Goal: Transaction & Acquisition: Purchase product/service

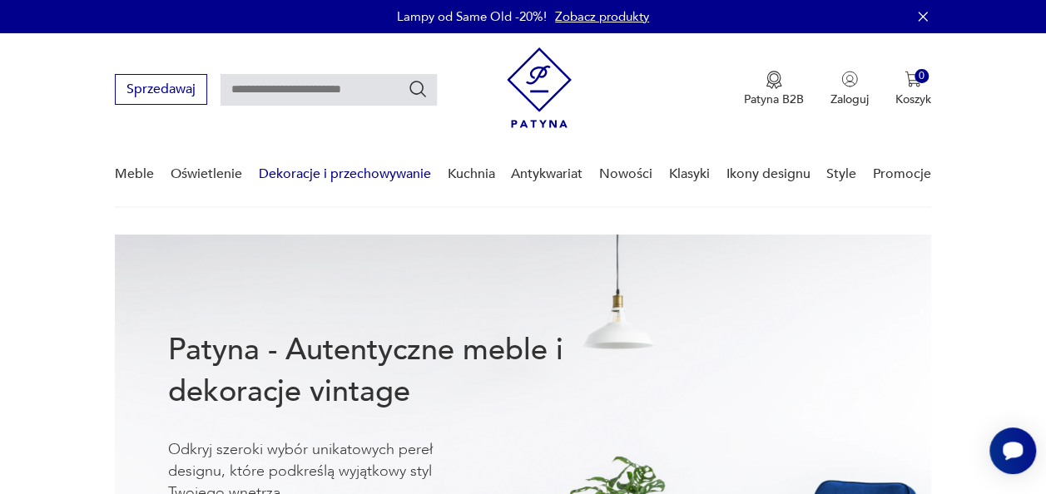
click at [393, 175] on link "Dekoracje i przechowywanie" at bounding box center [345, 174] width 172 height 64
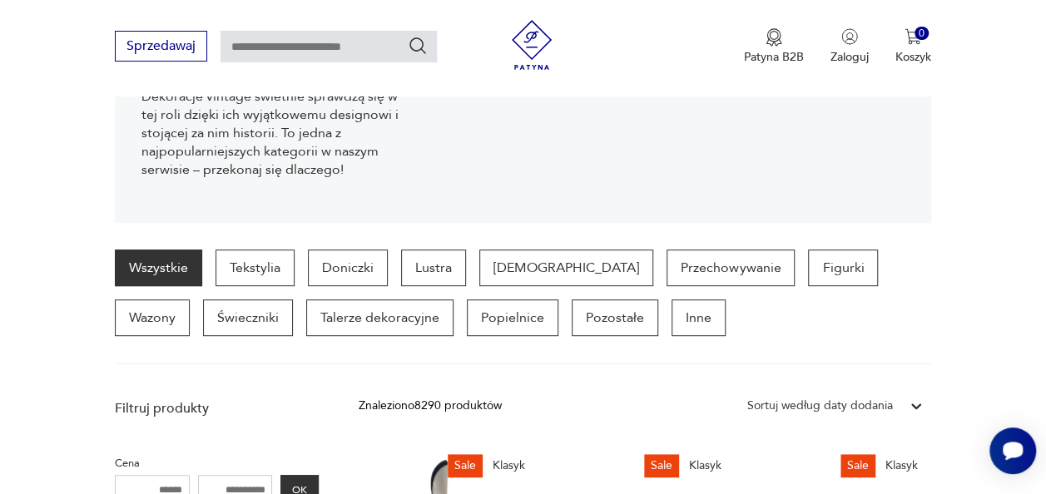
scroll to position [316, 0]
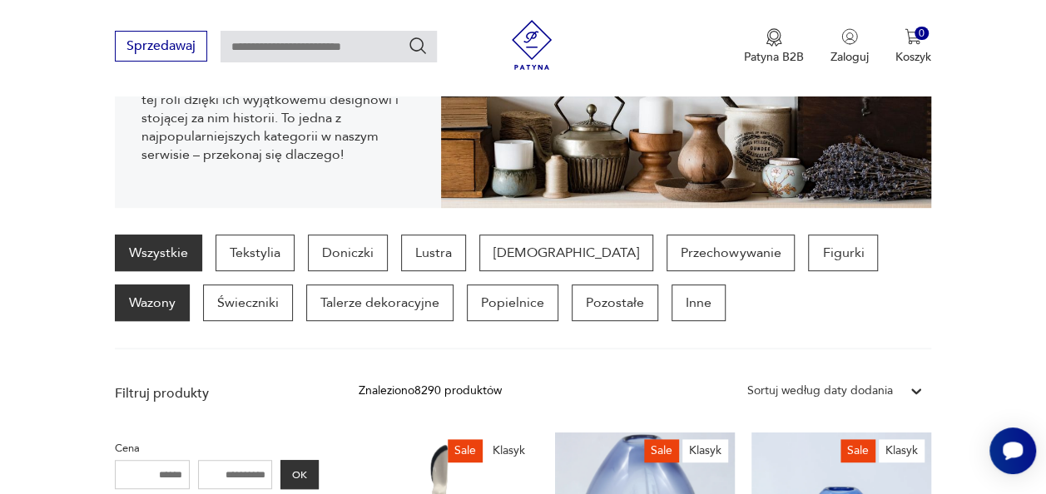
click at [190, 285] on p "Wazony" at bounding box center [152, 303] width 75 height 37
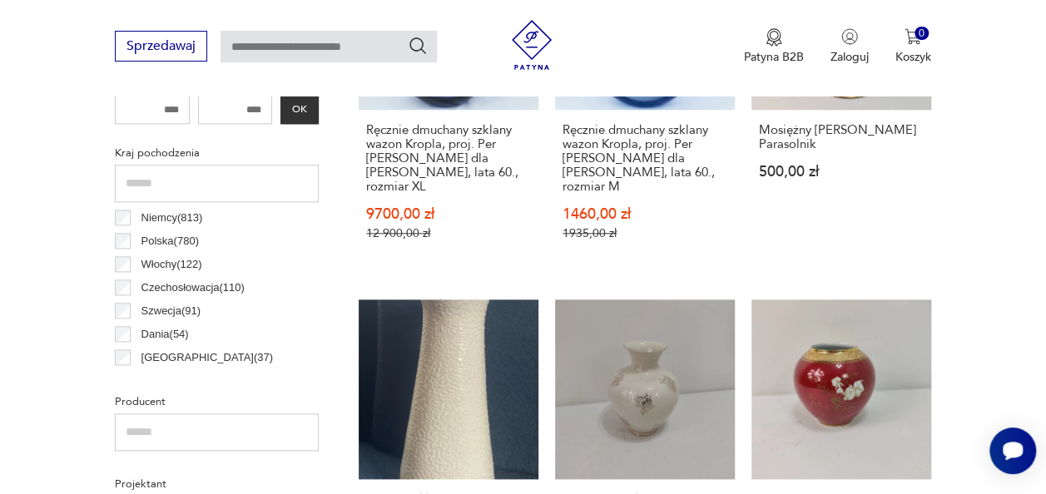
scroll to position [822, 0]
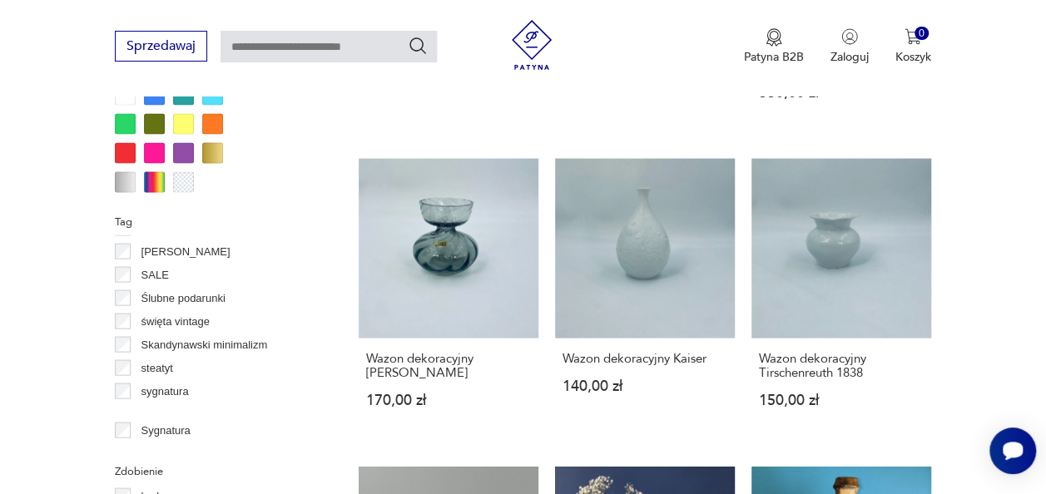
scroll to position [1182, 0]
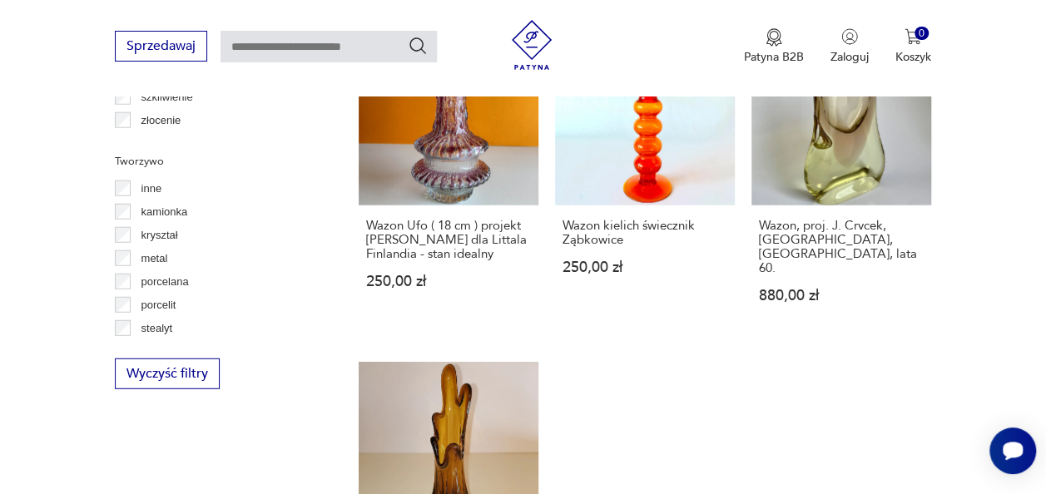
scroll to position [90, 0]
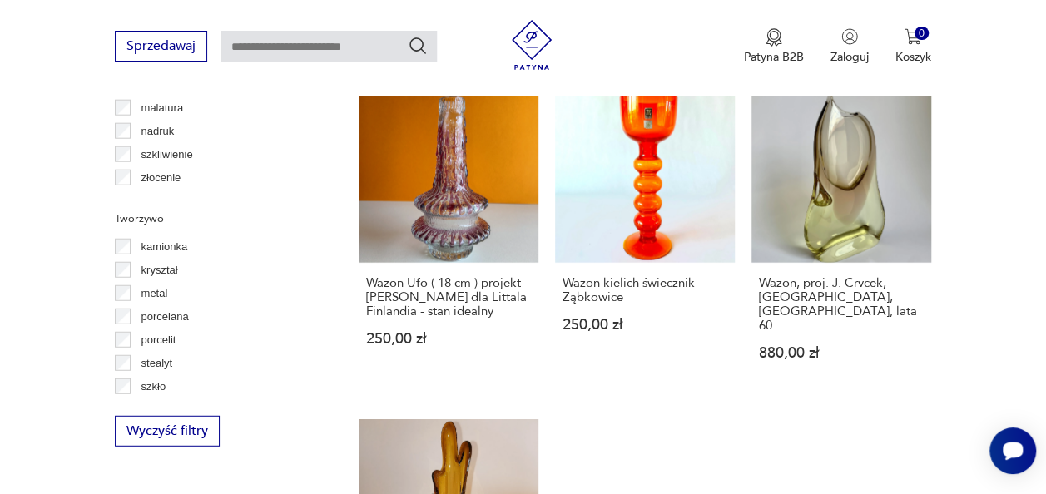
click at [190, 377] on div "szkło" at bounding box center [217, 386] width 204 height 23
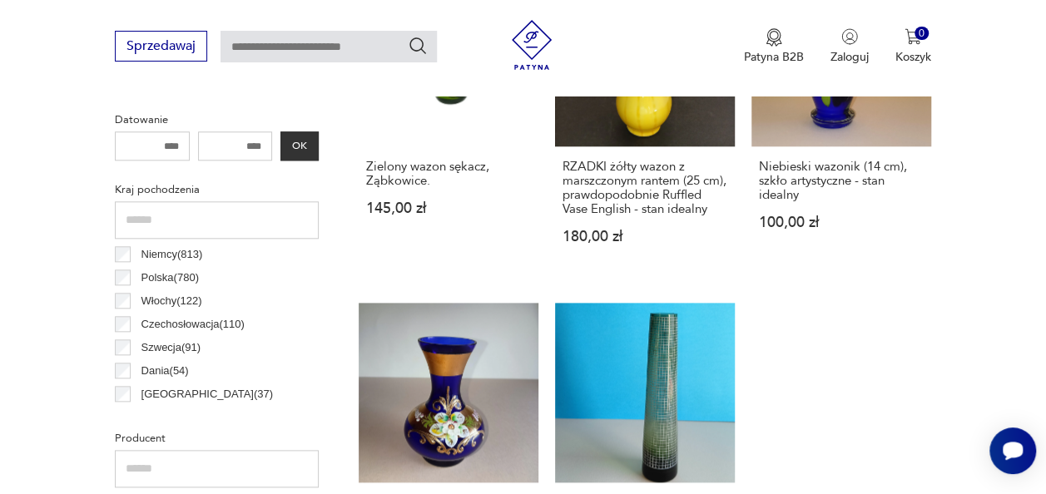
scroll to position [808, 0]
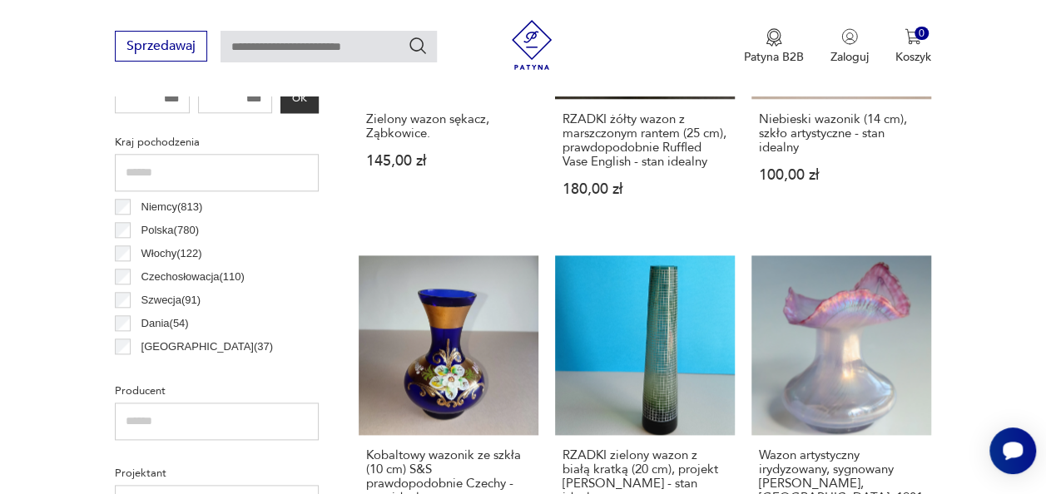
scroll to position [821, 0]
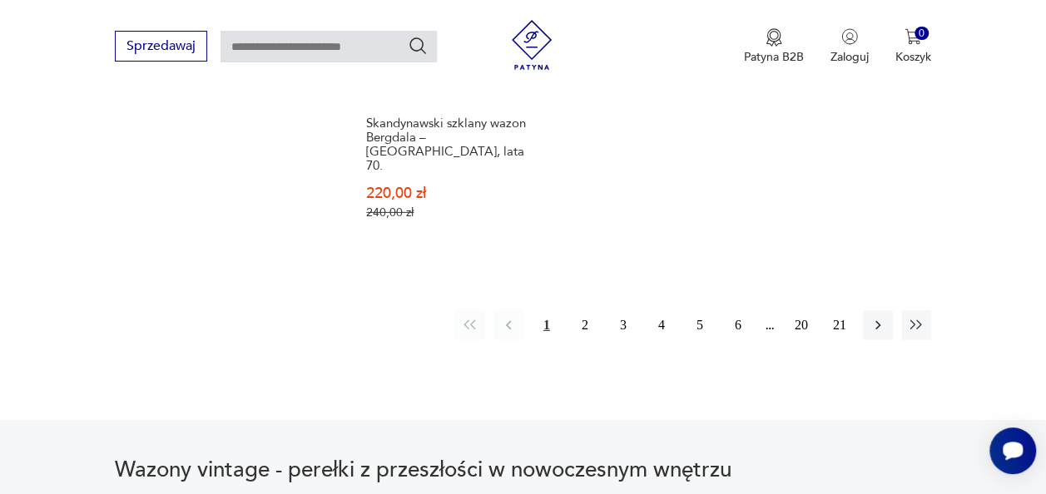
scroll to position [2547, 0]
click at [582, 311] on button "2" at bounding box center [585, 326] width 30 height 30
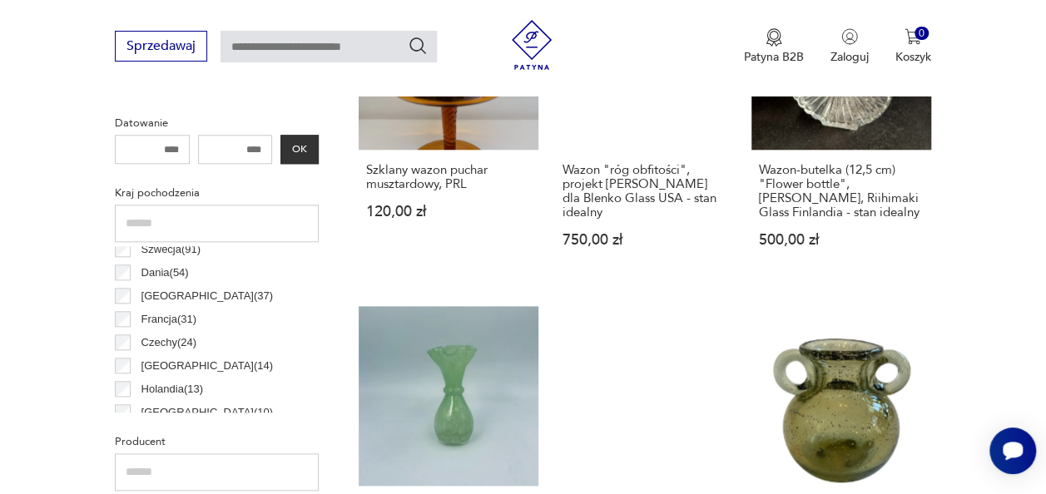
scroll to position [123, 0]
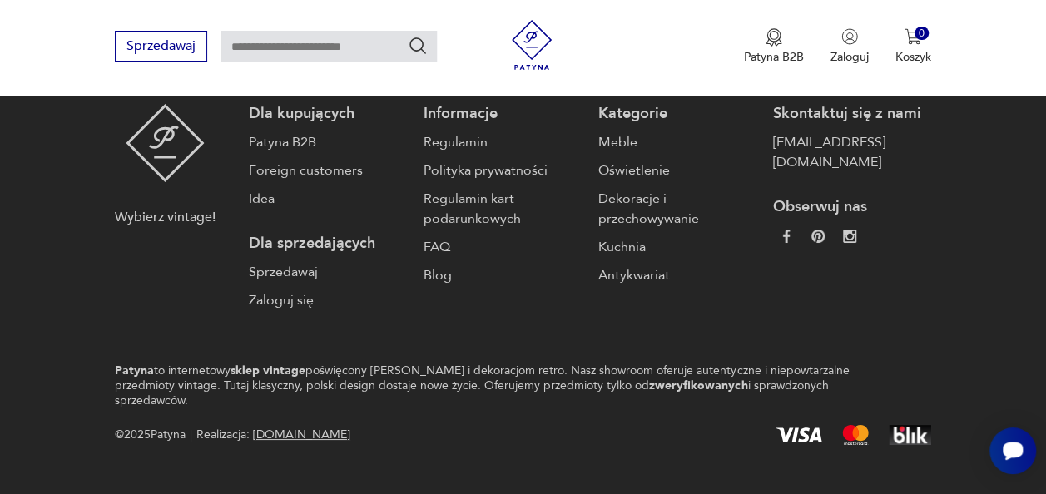
scroll to position [2960, 0]
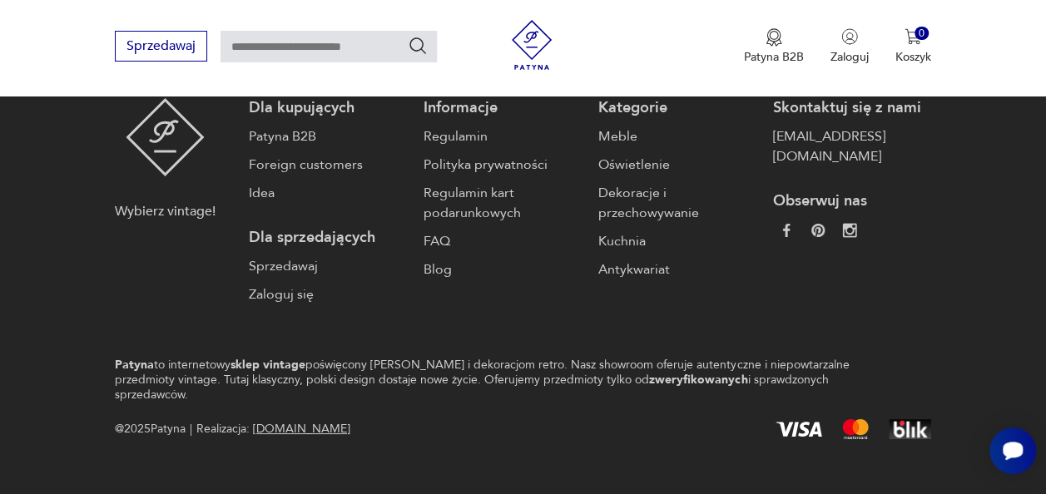
click at [850, 223] on img at bounding box center [849, 230] width 14 height 14
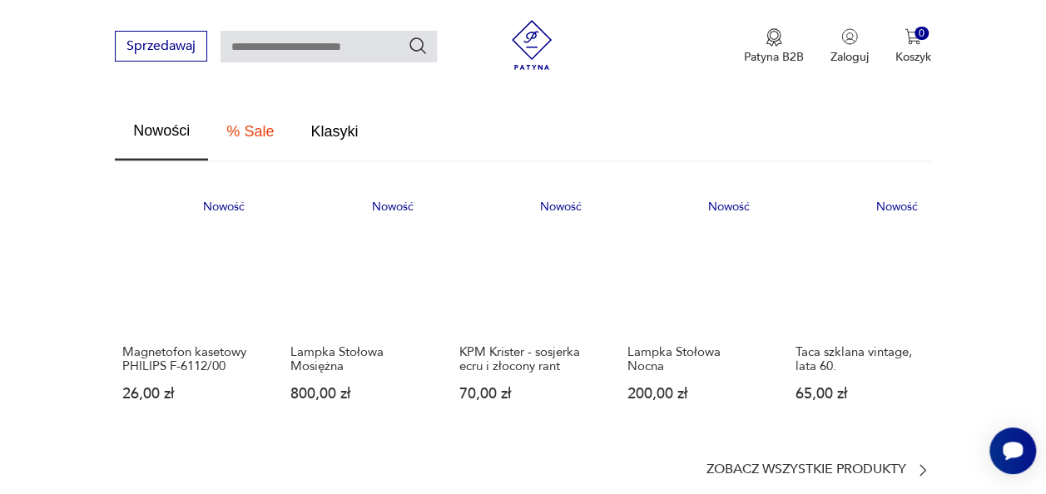
scroll to position [995, 0]
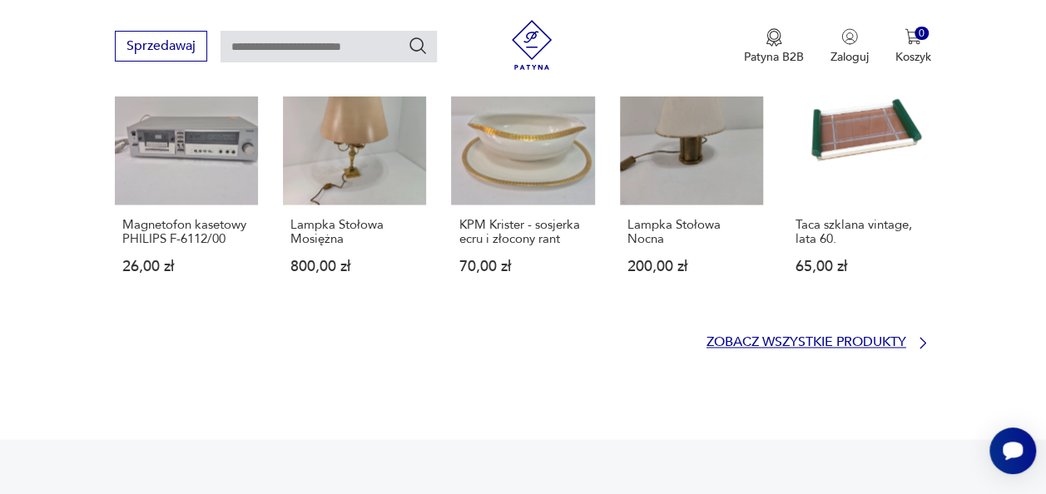
click at [873, 337] on p "Zobacz wszystkie produkty" at bounding box center [806, 342] width 200 height 11
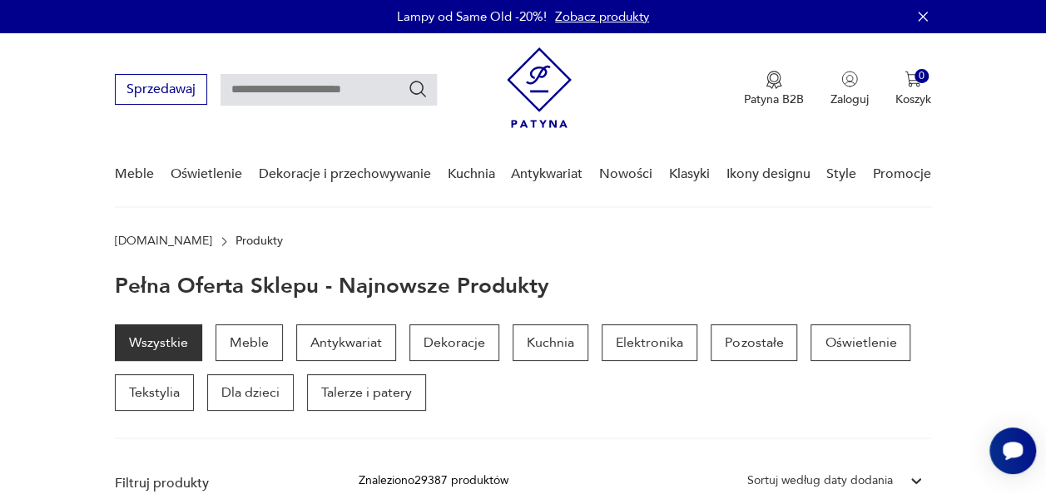
click at [312, 88] on input "text" at bounding box center [329, 90] width 216 height 32
type input "********"
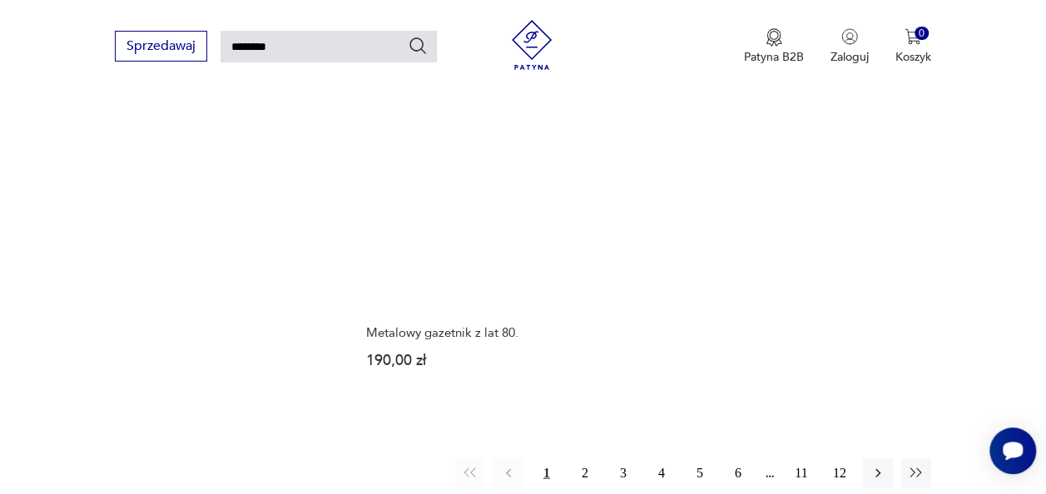
scroll to position [1921, 0]
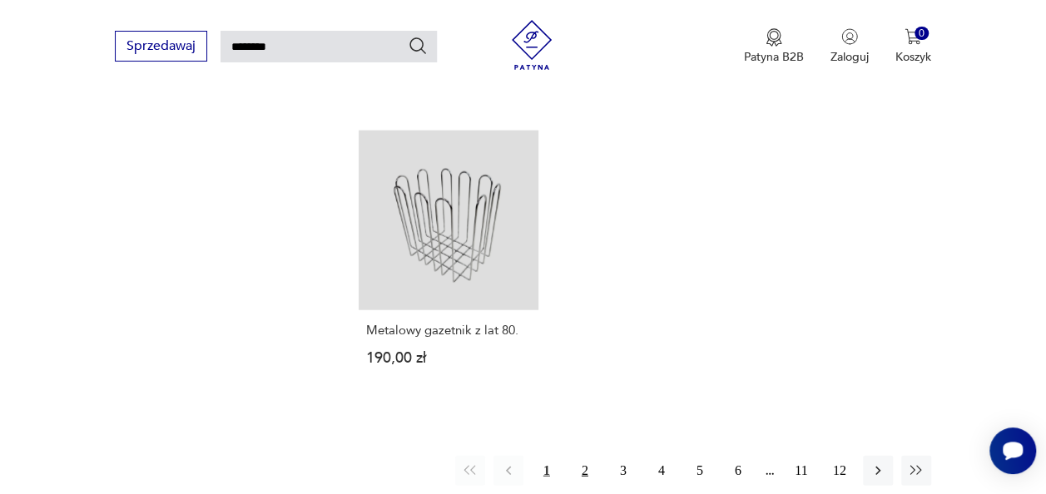
click at [584, 456] on button "2" at bounding box center [585, 471] width 30 height 30
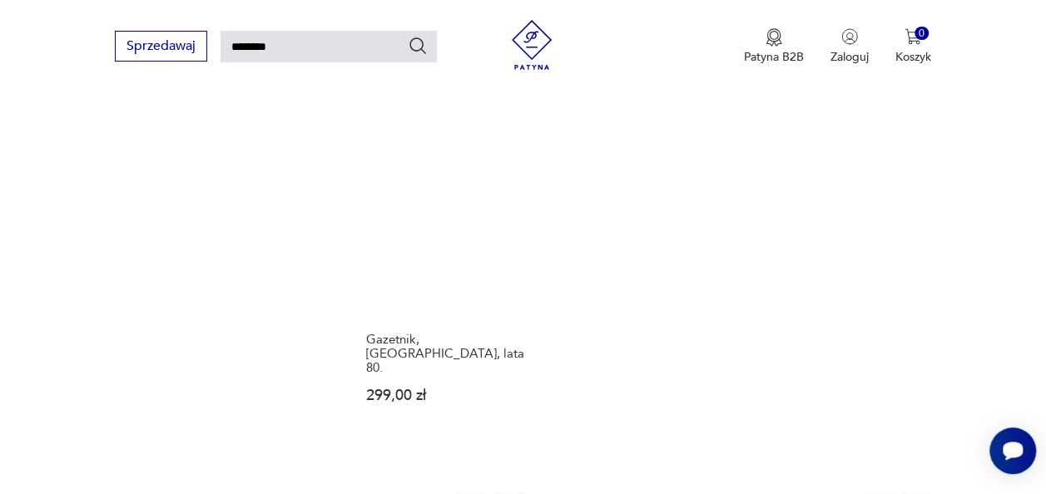
scroll to position [1882, 0]
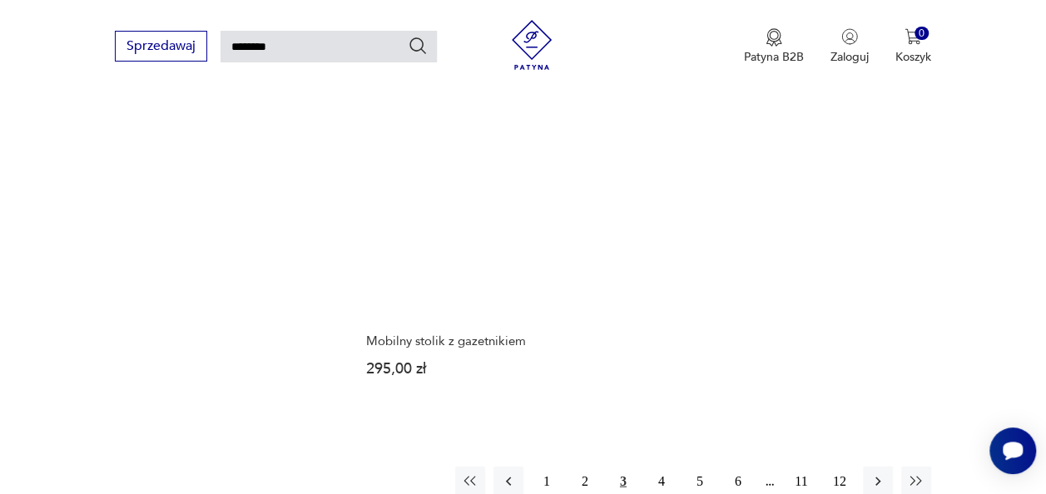
scroll to position [1870, 0]
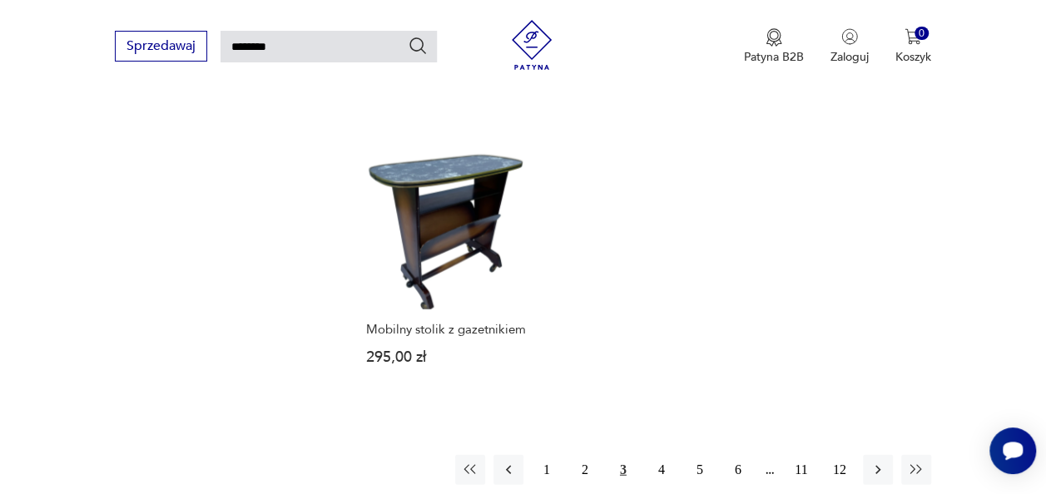
click at [631, 455] on button "3" at bounding box center [623, 470] width 30 height 30
click at [661, 455] on button "4" at bounding box center [662, 470] width 30 height 30
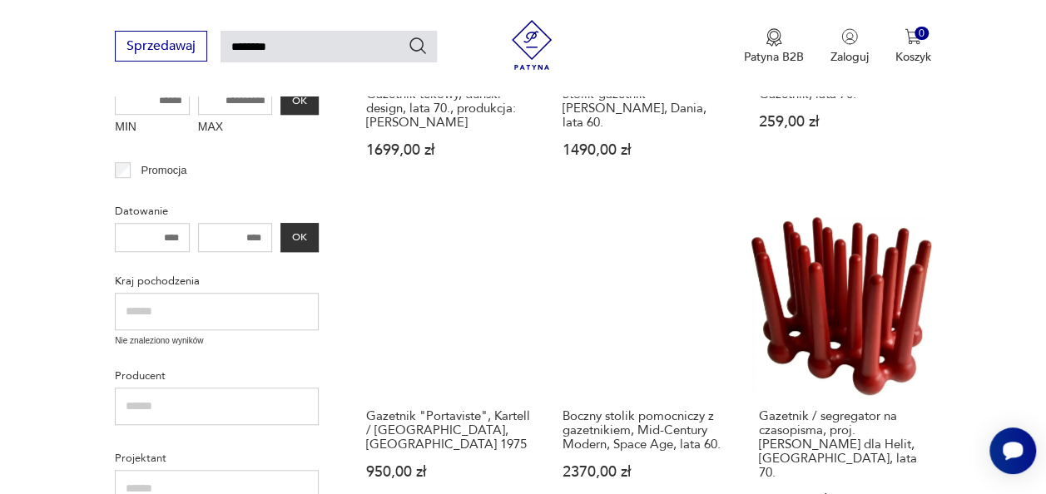
scroll to position [510, 0]
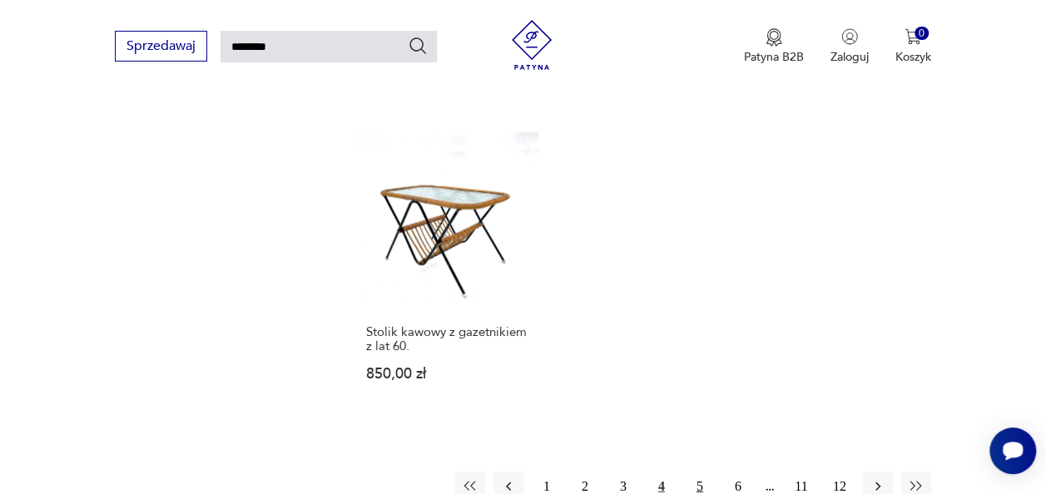
click at [699, 472] on button "5" at bounding box center [700, 487] width 30 height 30
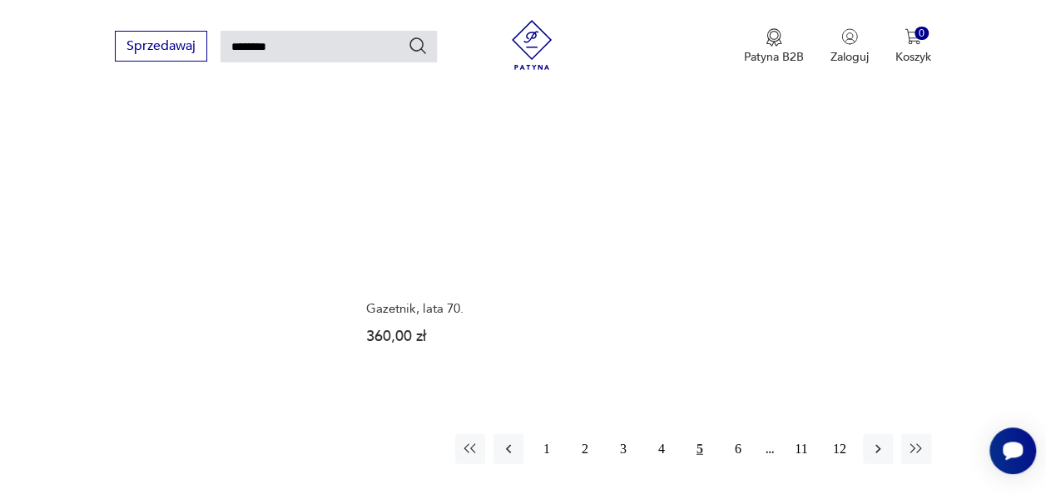
scroll to position [1921, 0]
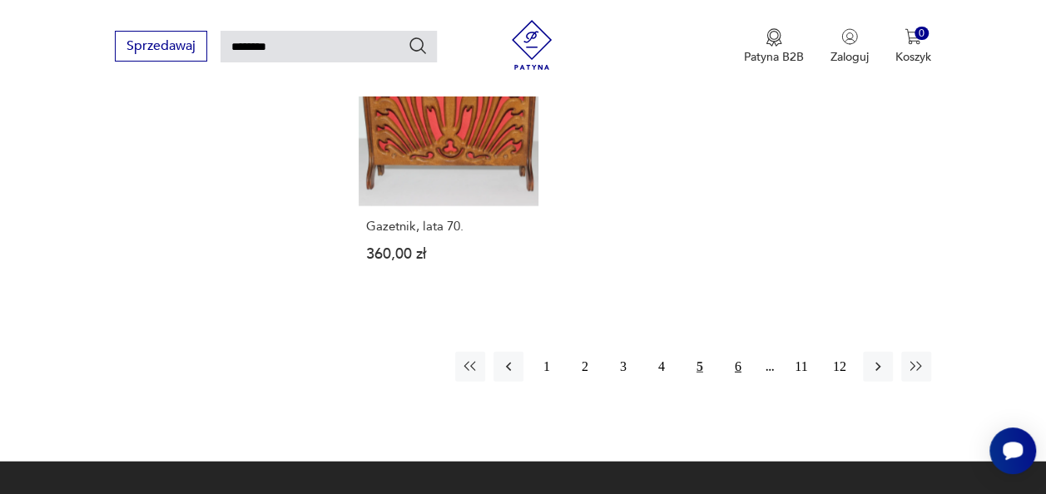
click at [737, 352] on button "6" at bounding box center [738, 367] width 30 height 30
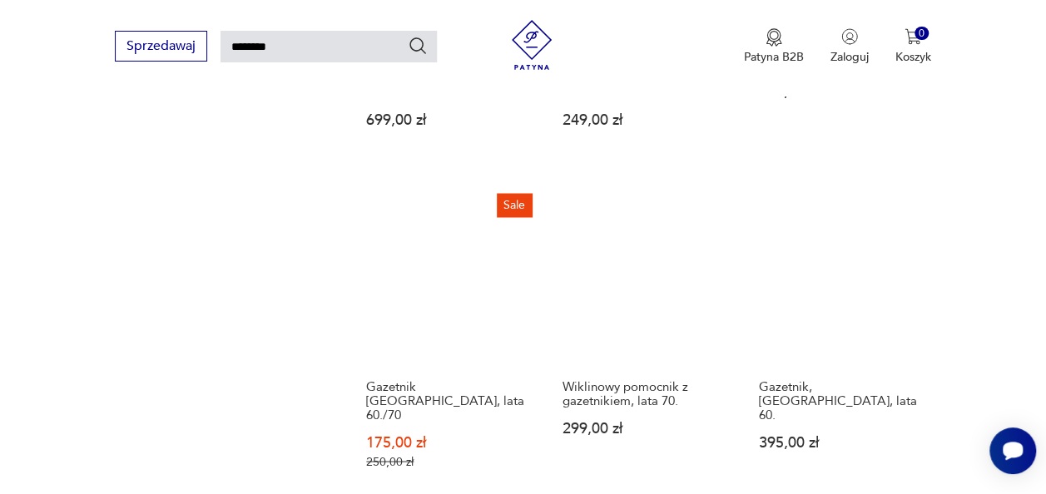
scroll to position [1426, 0]
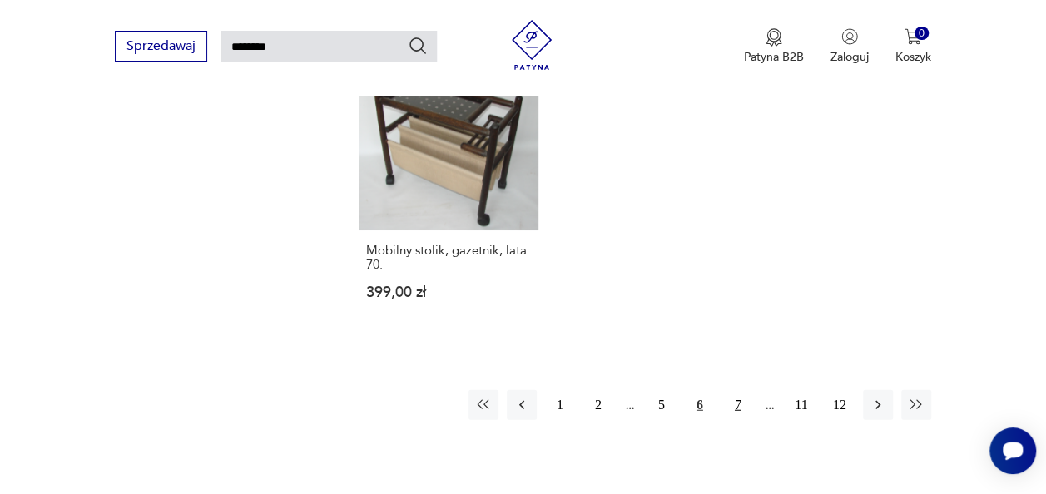
click at [737, 390] on button "7" at bounding box center [738, 405] width 30 height 30
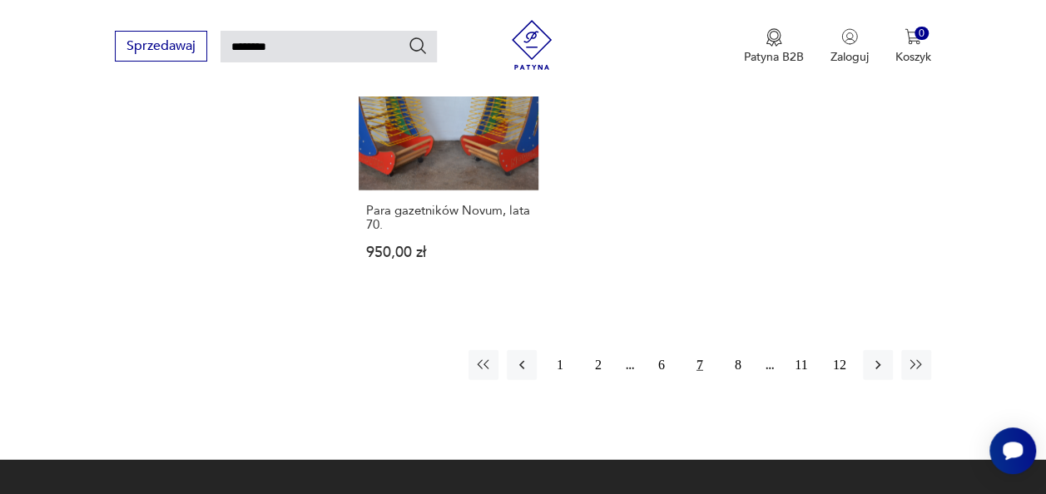
scroll to position [1950, 0]
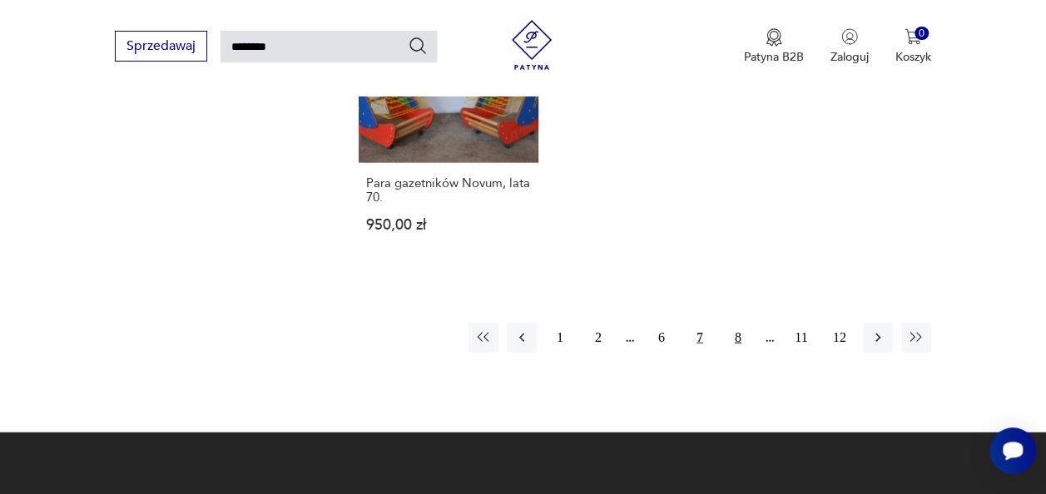
click at [737, 323] on button "8" at bounding box center [738, 338] width 30 height 30
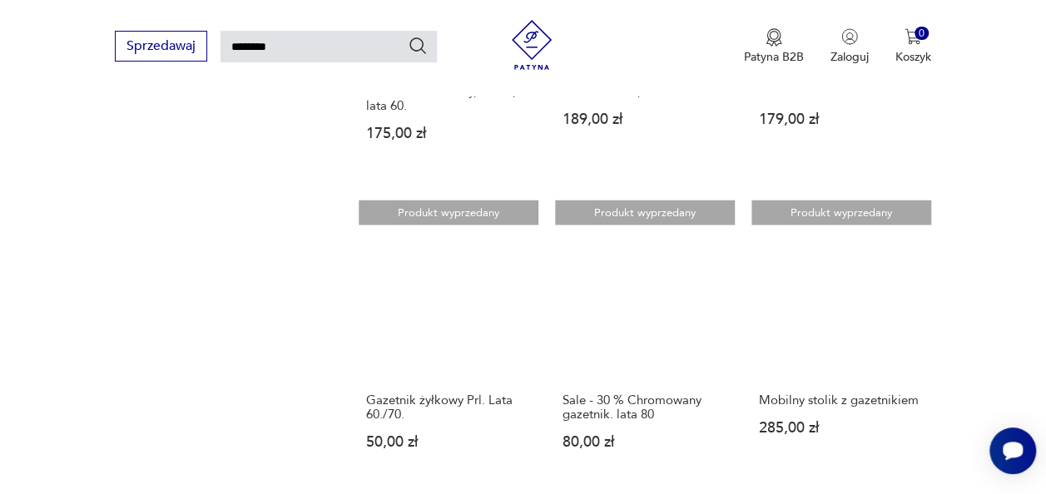
scroll to position [1429, 0]
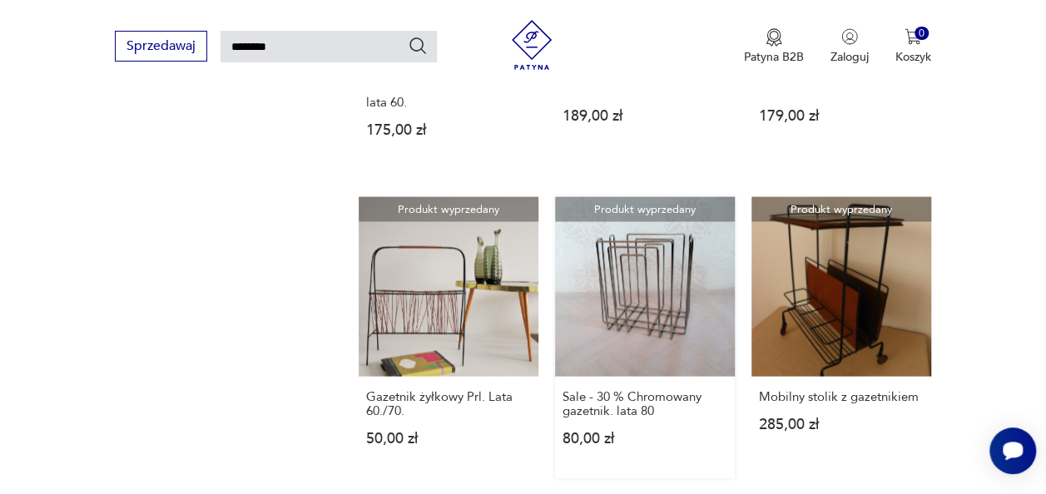
click at [674, 290] on link "Produkt wyprzedany Sale - 30 % Chromowany gazetnik. lata 80 80,00 zł" at bounding box center [645, 336] width 180 height 281
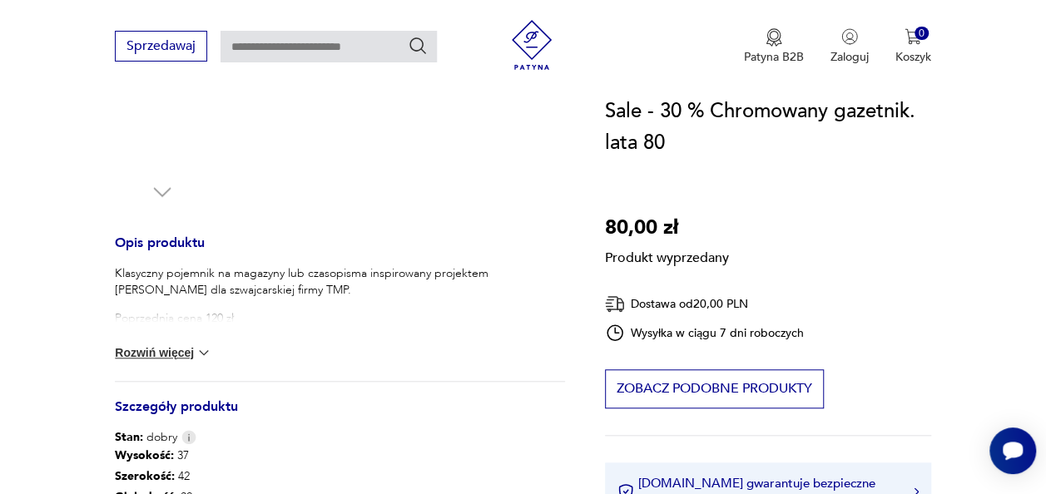
scroll to position [554, 0]
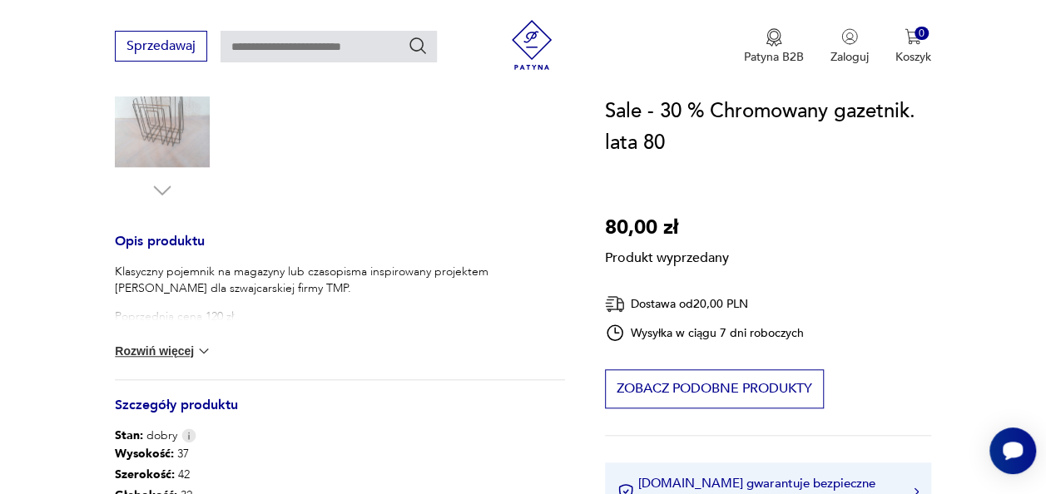
click at [163, 191] on div "Produkt wyprzedany Opis produktu Klasyczny pojemnik na magazyny lub czasopisma …" at bounding box center [339, 222] width 449 height 1005
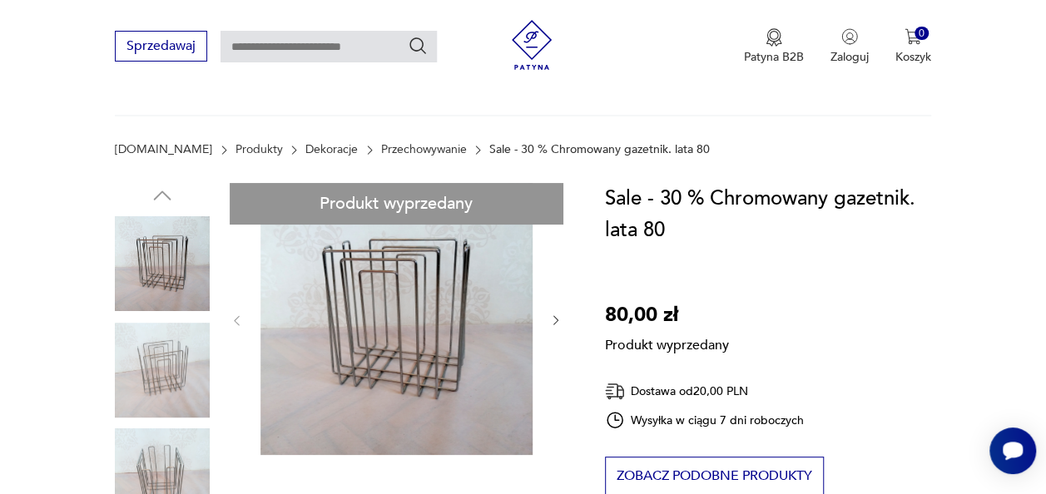
scroll to position [0, 0]
